Goal: Book appointment/travel/reservation

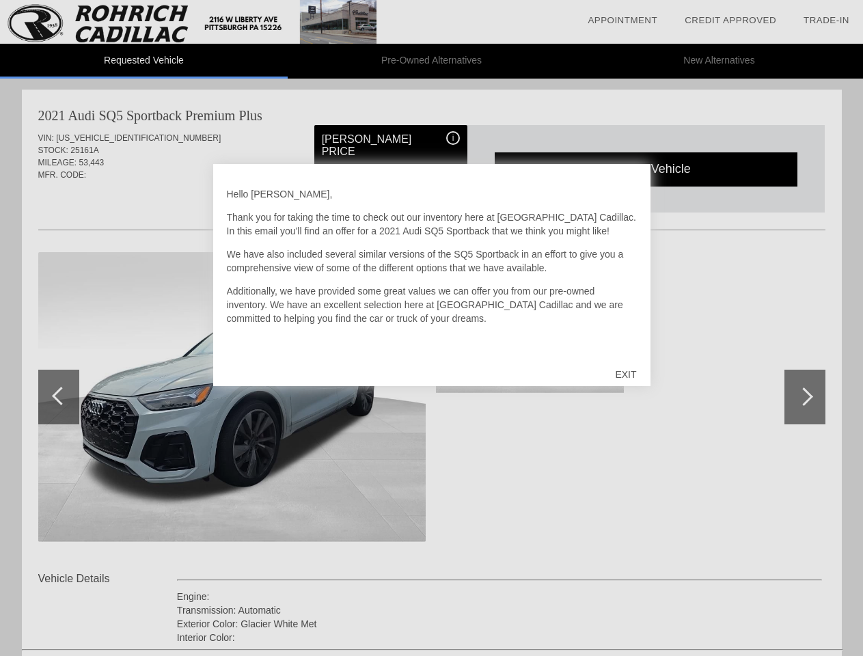
click at [622, 20] on link "Appointment" at bounding box center [622, 20] width 70 height 10
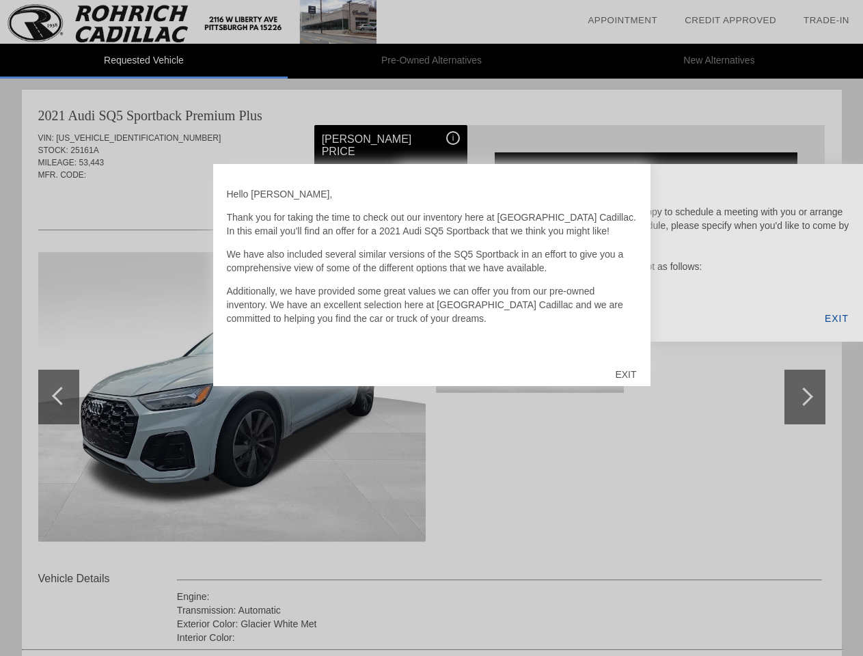
click at [625, 374] on div "EXIT" at bounding box center [625, 374] width 48 height 41
